Goal: Task Accomplishment & Management: Use online tool/utility

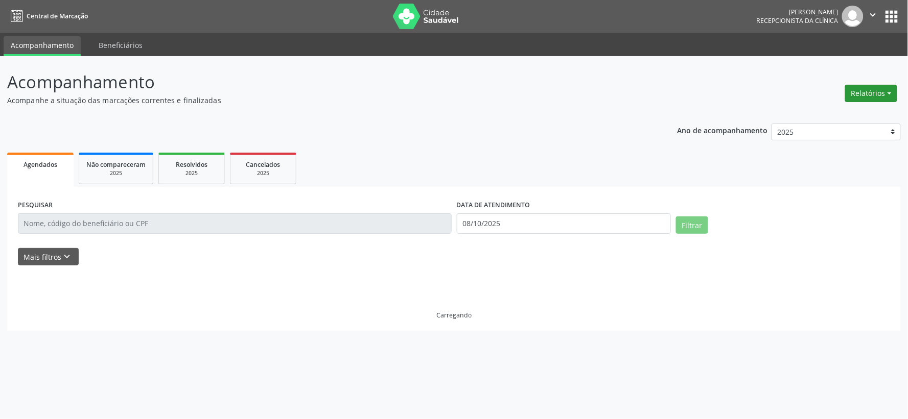
click at [889, 85] on button "Relatórios" at bounding box center [871, 93] width 52 height 17
click at [806, 112] on link "Agendamentos" at bounding box center [842, 115] width 110 height 14
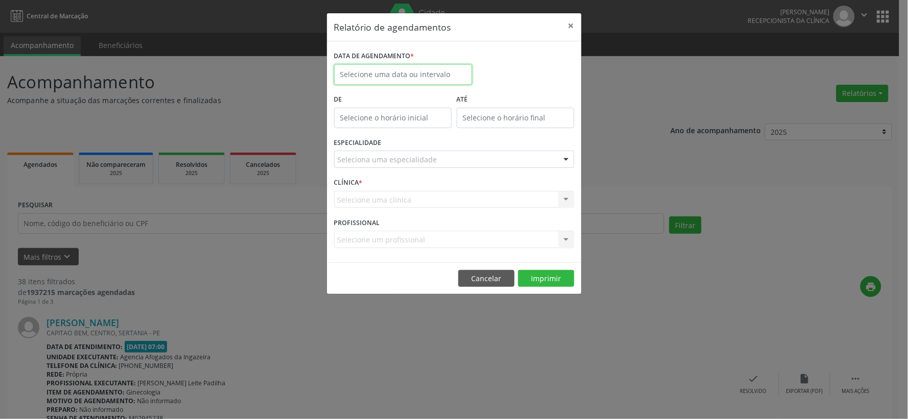
click at [380, 73] on input "text" at bounding box center [403, 74] width 138 height 20
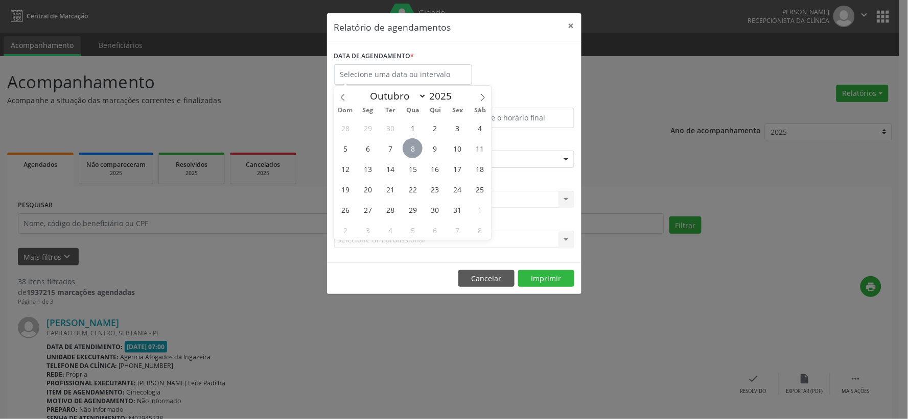
click at [419, 145] on span "8" at bounding box center [413, 148] width 20 height 20
type input "08/10/2025"
click at [419, 145] on span "8" at bounding box center [413, 148] width 20 height 20
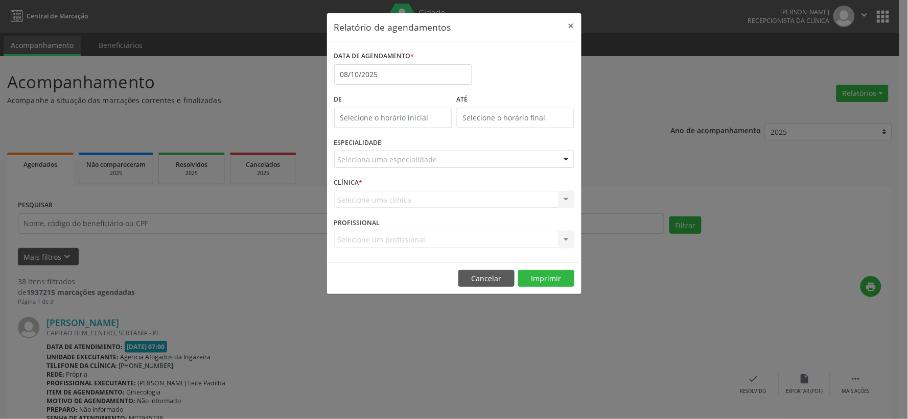
click at [441, 162] on div "Seleciona uma especialidade" at bounding box center [454, 159] width 240 height 17
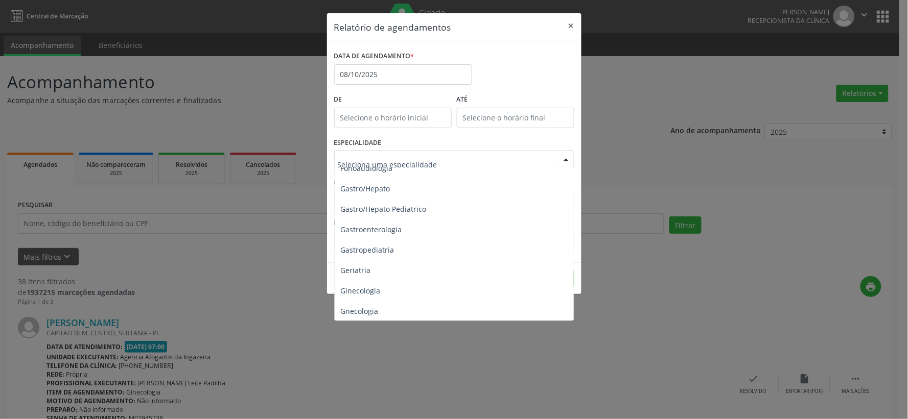
scroll to position [624, 0]
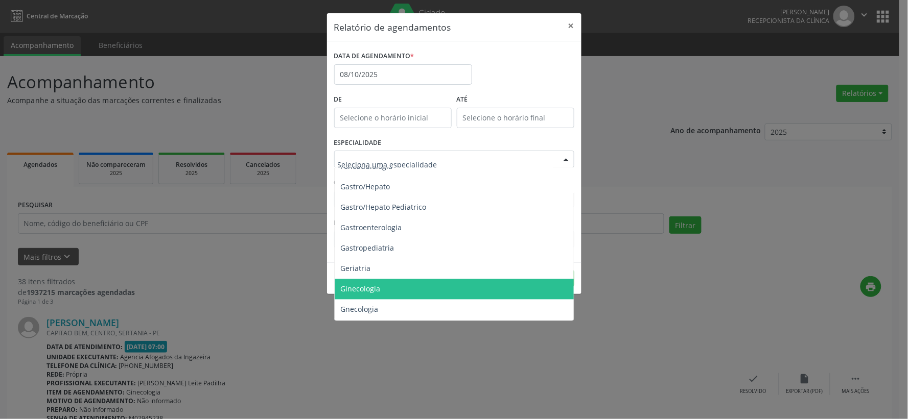
click at [404, 285] on span "Ginecologia" at bounding box center [455, 289] width 241 height 20
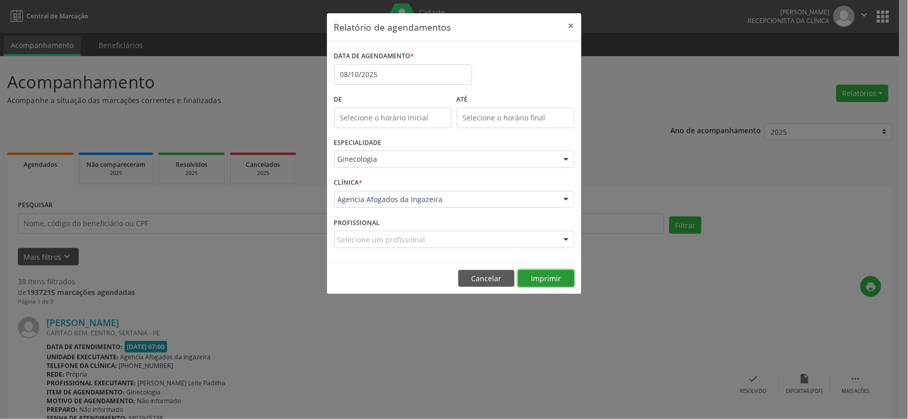
click at [539, 283] on button "Imprimir" at bounding box center [546, 278] width 56 height 17
